Goal: Register for event/course

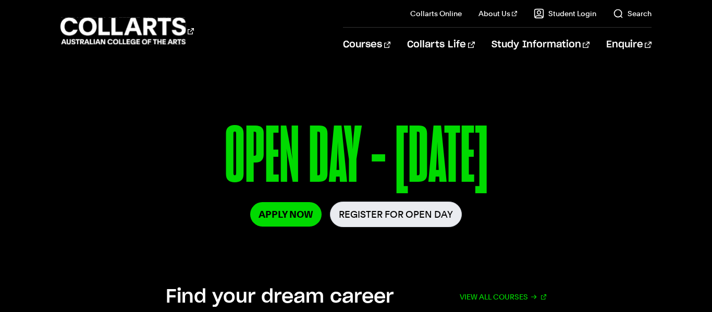
scroll to position [133, 0]
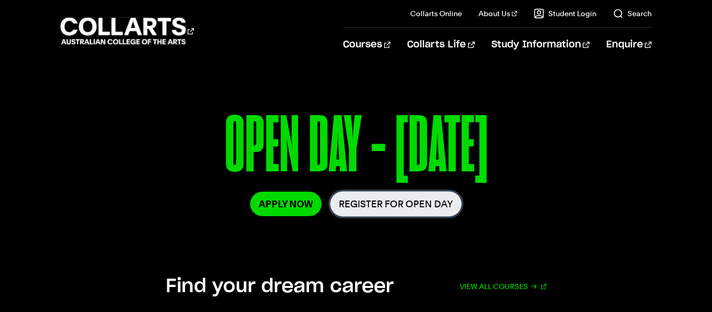
click at [353, 216] on link "Register for Open Day" at bounding box center [396, 204] width 132 height 26
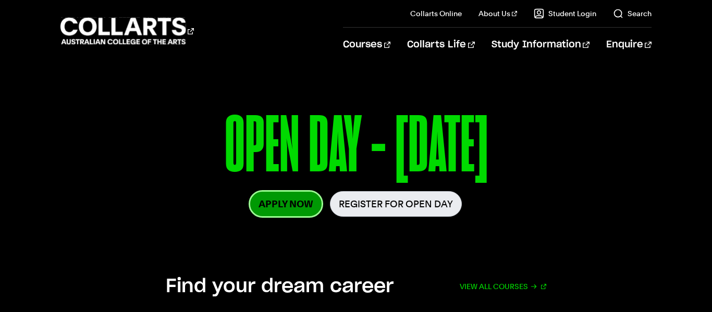
click at [306, 197] on link "Apply Now" at bounding box center [285, 204] width 71 height 25
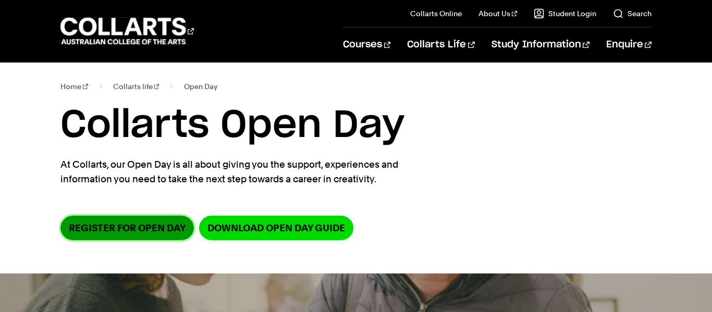
click at [168, 226] on link "Register for Open Day" at bounding box center [126, 228] width 133 height 25
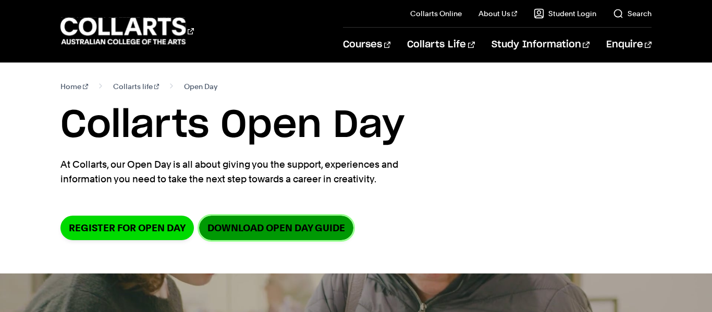
click at [289, 221] on link "DOWNLOAD OPEN DAY GUIDE" at bounding box center [276, 228] width 154 height 25
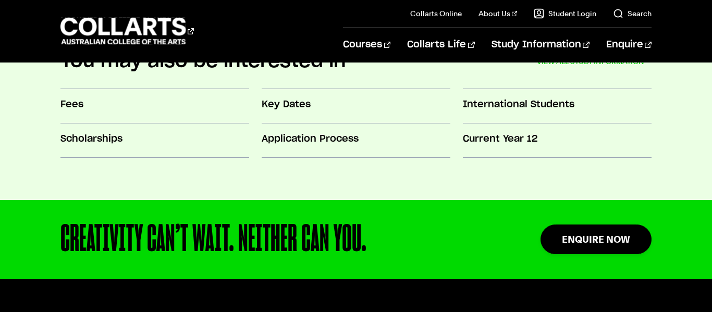
scroll to position [961, 0]
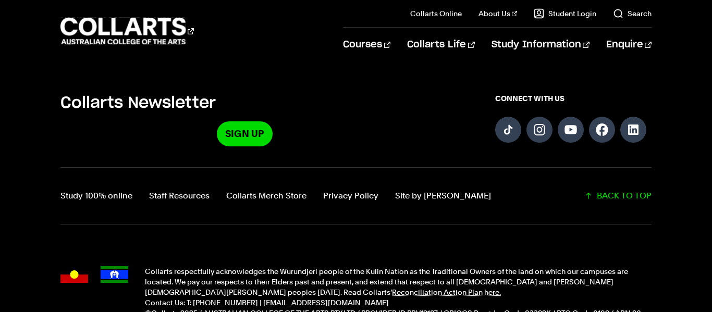
scroll to position [521, 0]
